Goal: Task Accomplishment & Management: Manage account settings

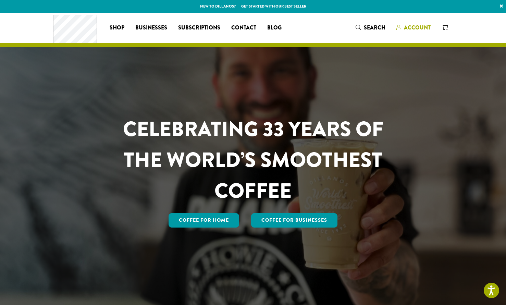
click at [413, 29] on span "Account" at bounding box center [417, 28] width 27 height 8
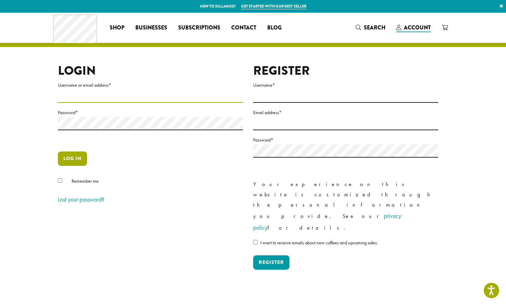
type input "*********"
click at [72, 159] on button "Log in" at bounding box center [72, 158] width 29 height 14
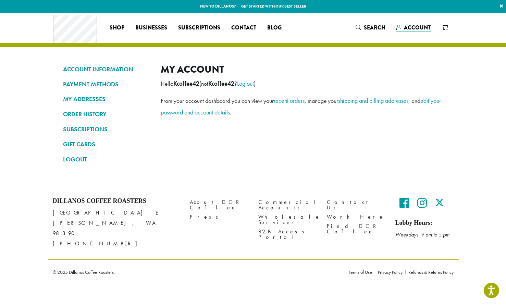
click at [100, 80] on link "PAYMENT METHODS" at bounding box center [106, 84] width 87 height 12
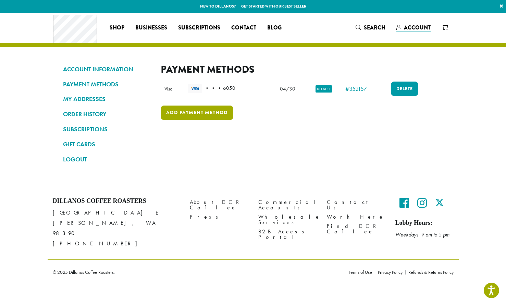
click at [210, 115] on link "Add payment method" at bounding box center [197, 113] width 73 height 14
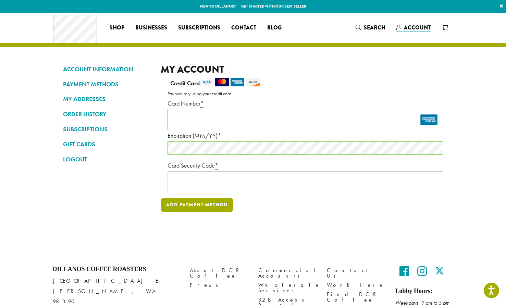
click at [218, 209] on button "Add payment method" at bounding box center [197, 205] width 73 height 14
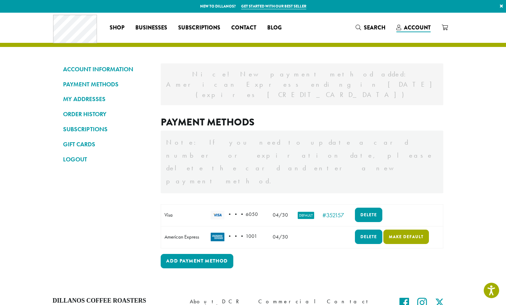
click at [399, 230] on link "Make default" at bounding box center [406, 237] width 46 height 14
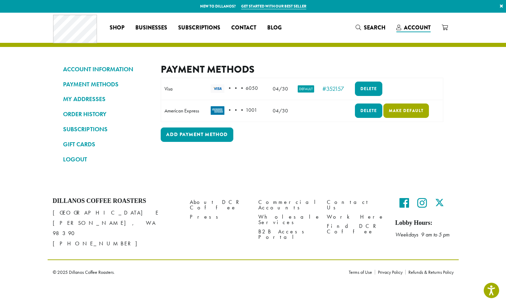
click at [406, 109] on link "Make default" at bounding box center [406, 110] width 46 height 14
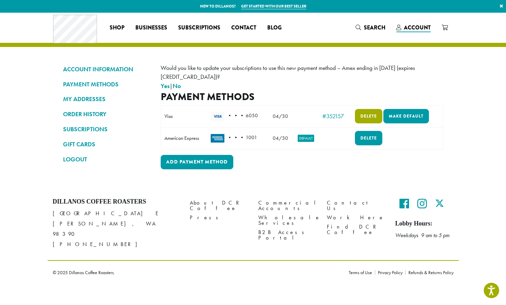
click at [368, 109] on link "Delete" at bounding box center [368, 116] width 27 height 14
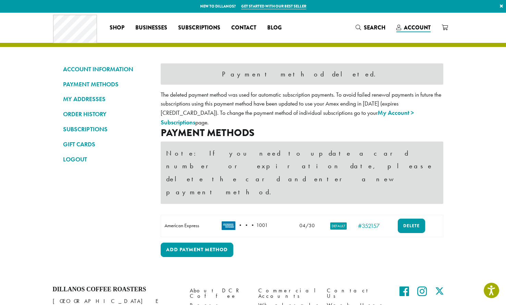
click at [458, 186] on div "ACCOUNT INFORMATION PAYMENT METHODS MY ADDRESSES ORDER HISTORY SUBSCRIPTIONS GI…" at bounding box center [253, 144] width 411 height 262
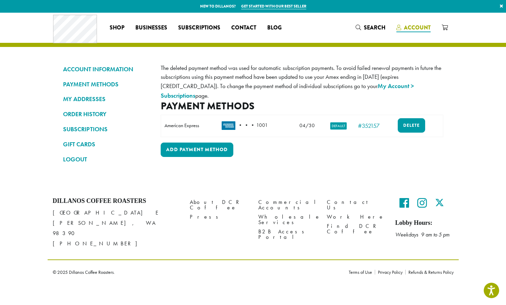
click at [431, 26] on link "Account" at bounding box center [413, 27] width 45 height 11
click at [473, 69] on section "ACCOUNT INFORMATION PAYMENT METHODS MY ADDRESSES ORDER HISTORY SUBSCRIPTIONS GI…" at bounding box center [253, 100] width 506 height 174
